Goal: Check status

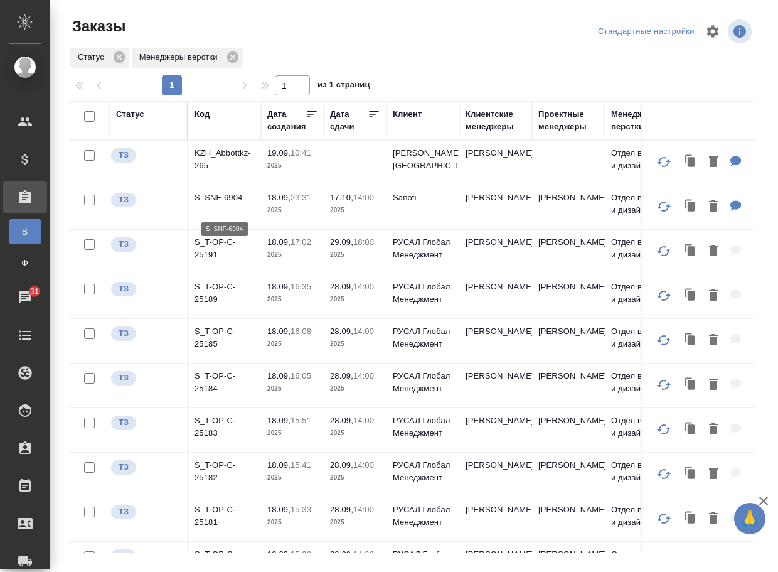
click at [213, 204] on p "S_SNF-6904" at bounding box center [225, 197] width 60 height 13
click at [214, 154] on p "KZH_Abbottkz-265" at bounding box center [225, 159] width 60 height 25
